Goal: Transaction & Acquisition: Download file/media

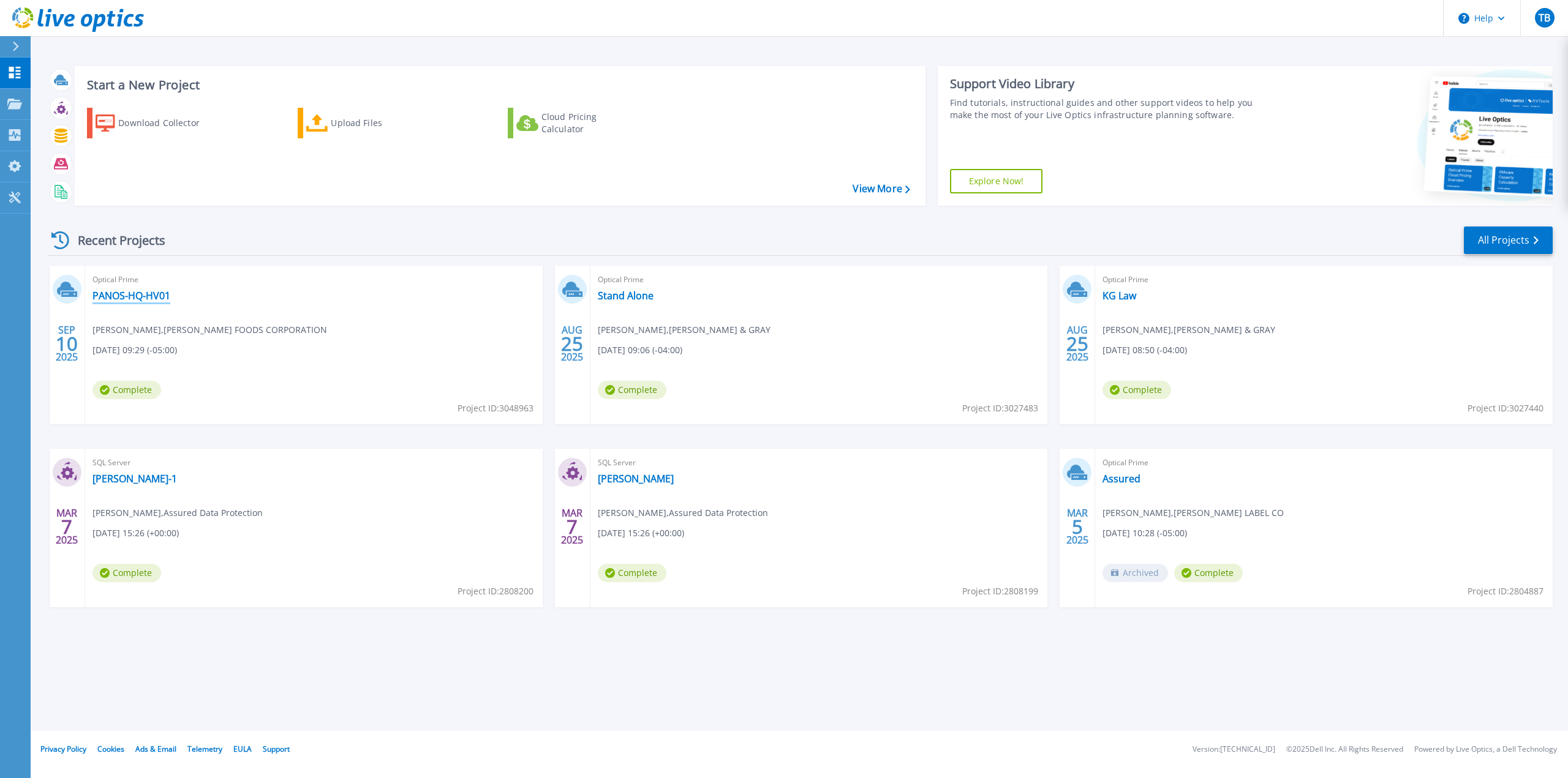
click at [120, 297] on link "PANOS-HQ-HV01" at bounding box center [131, 296] width 78 height 13
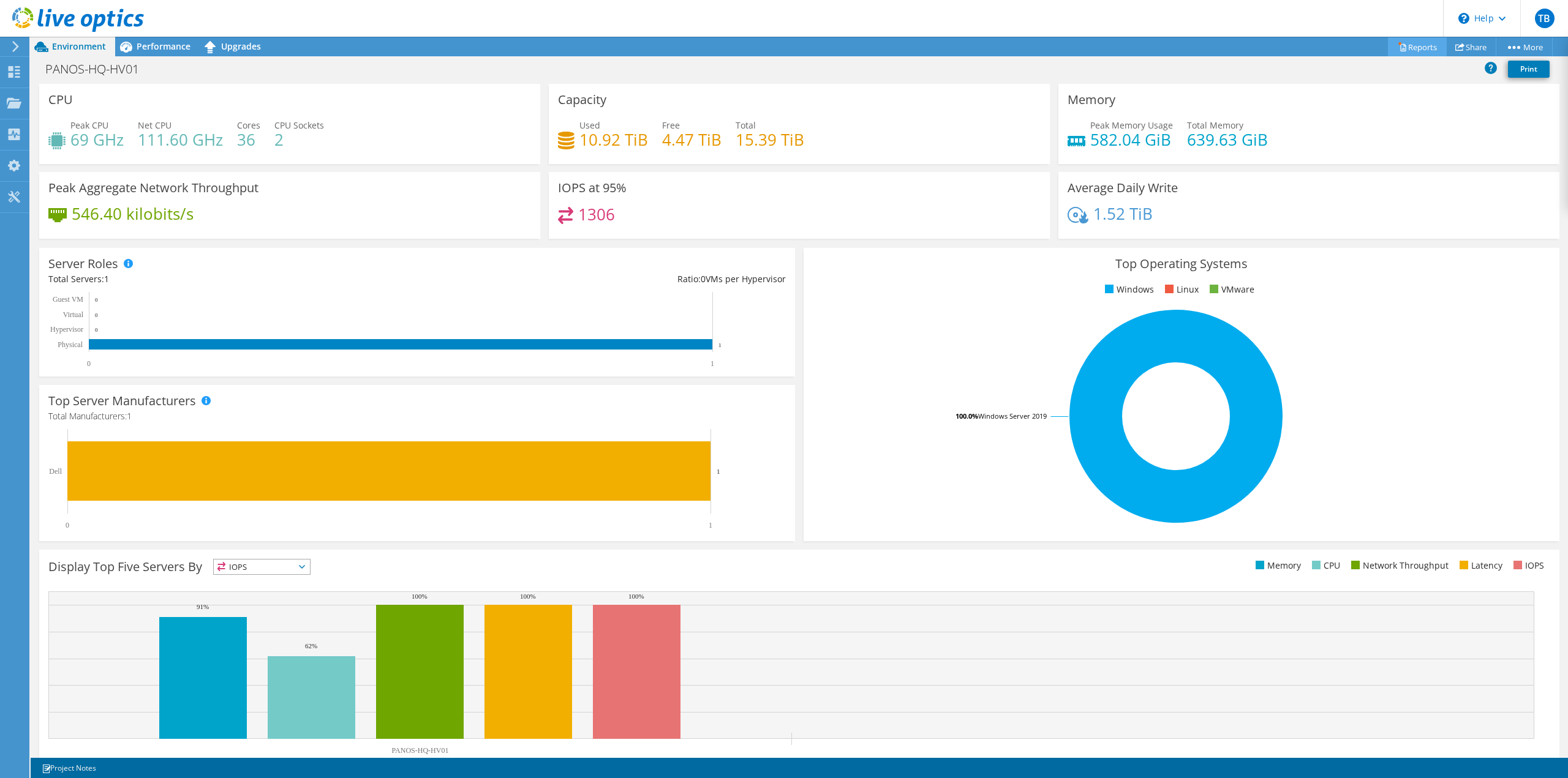
click at [1425, 48] on link "Reports" at bounding box center [1418, 47] width 59 height 19
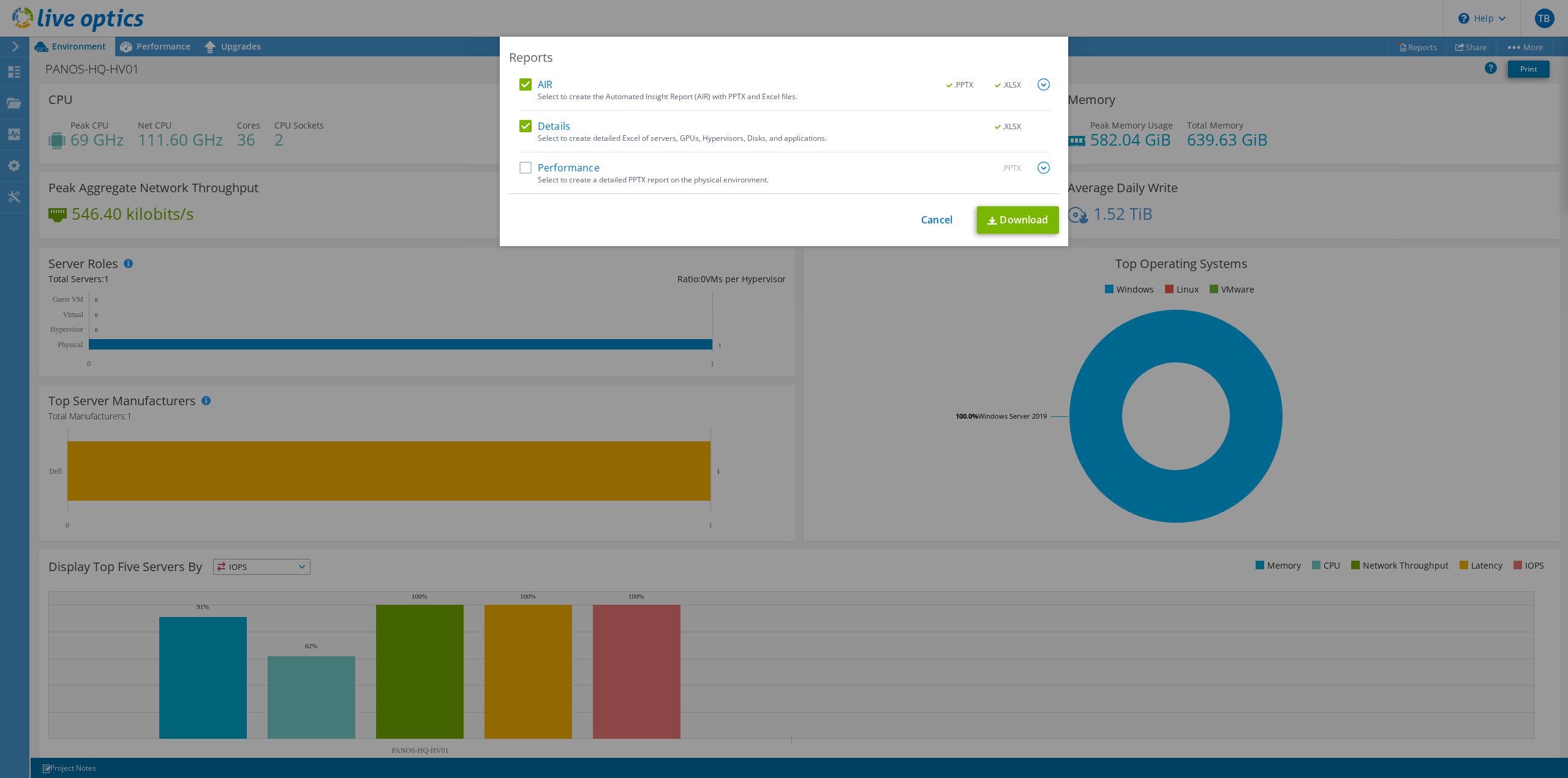
click at [522, 84] on label "AIR" at bounding box center [536, 84] width 33 height 13
click at [0, 0] on input "AIR" at bounding box center [0, 0] width 0 height 0
click at [998, 223] on link "Download" at bounding box center [1018, 220] width 82 height 28
click at [934, 215] on link "Cancel" at bounding box center [936, 221] width 31 height 12
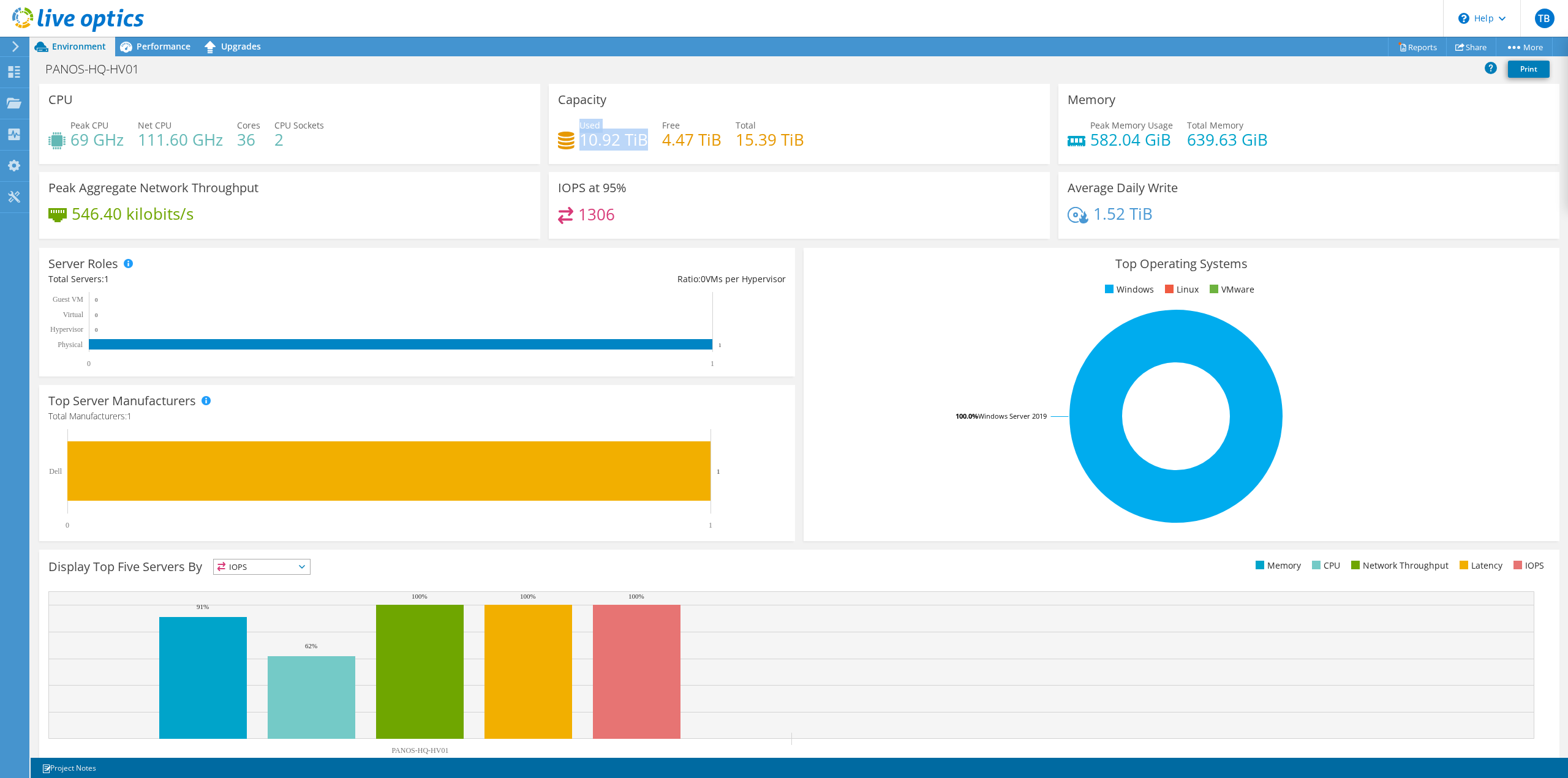
drag, startPoint x: 577, startPoint y: 125, endPoint x: 642, endPoint y: 138, distance: 66.3
click at [642, 138] on div "Used 10.92 TiB" at bounding box center [613, 132] width 69 height 28
click at [973, 47] on div "Project Actions Project Actions Reports Share More" at bounding box center [799, 46] width 1537 height 19
